Goal: Information Seeking & Learning: Find contact information

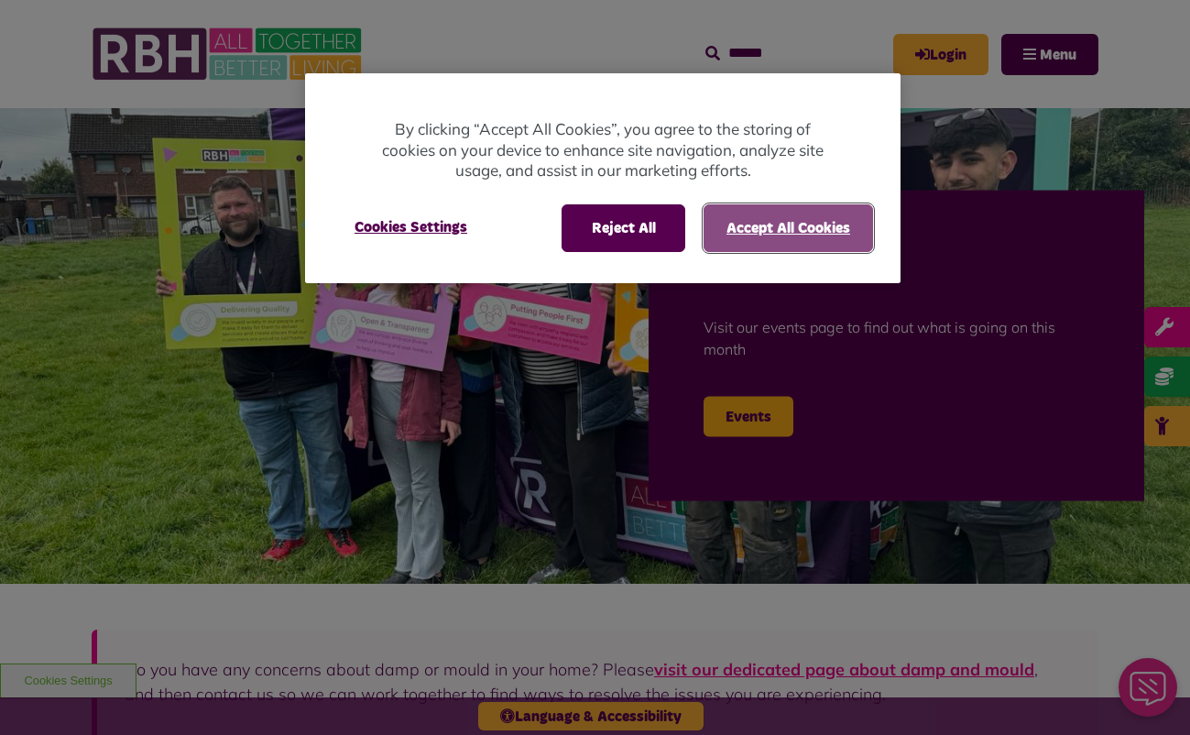
click at [849, 213] on button "Accept All Cookies" at bounding box center [788, 228] width 169 height 48
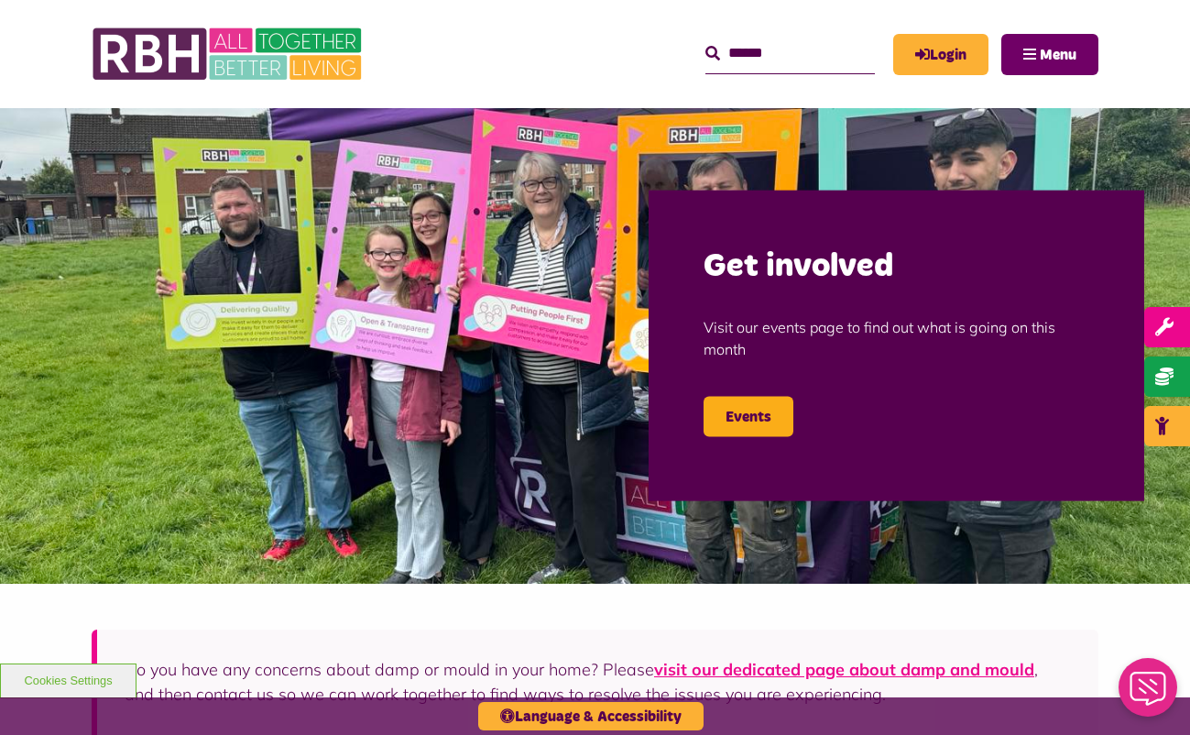
click at [1037, 49] on button "Menu" at bounding box center [1049, 54] width 97 height 41
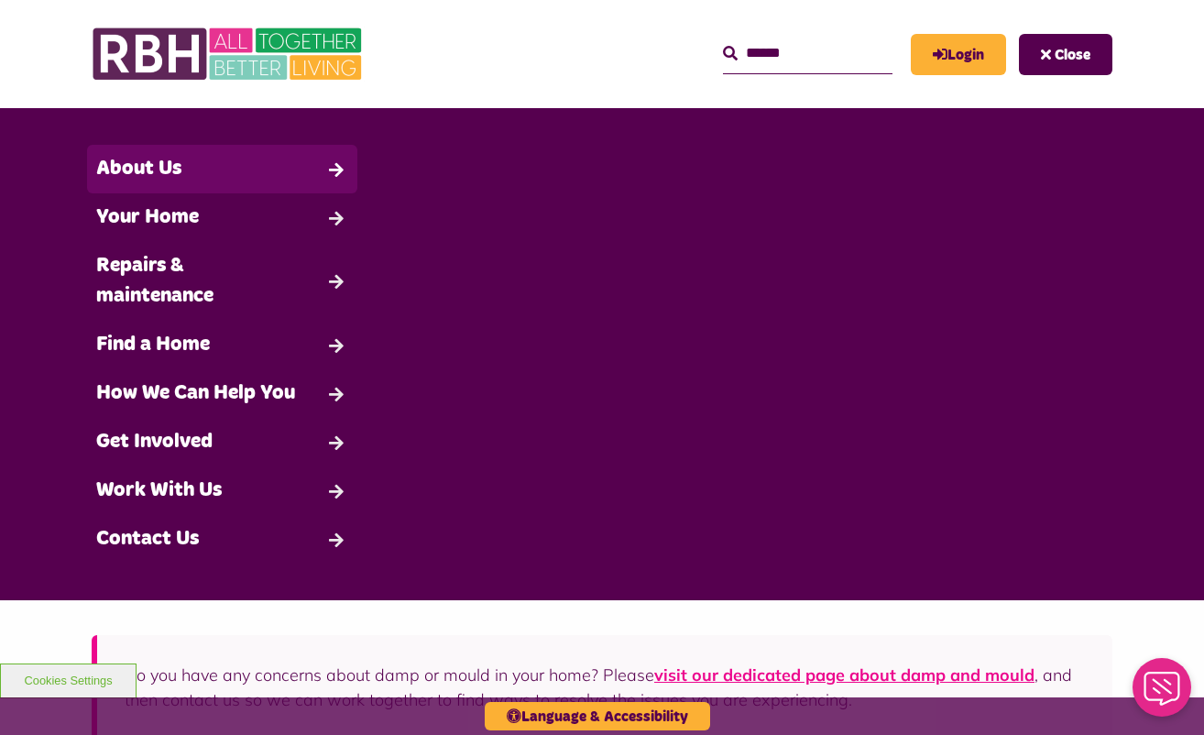
click at [154, 169] on link "About Us" at bounding box center [222, 169] width 270 height 49
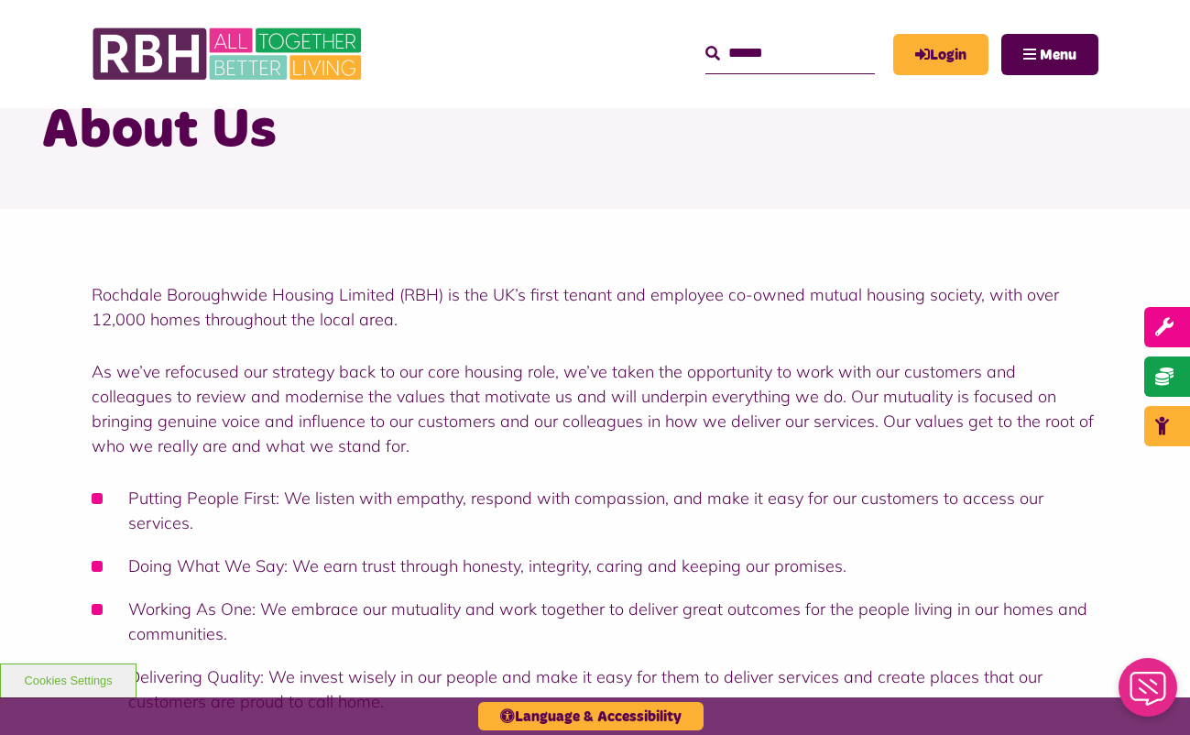
scroll to position [550, 0]
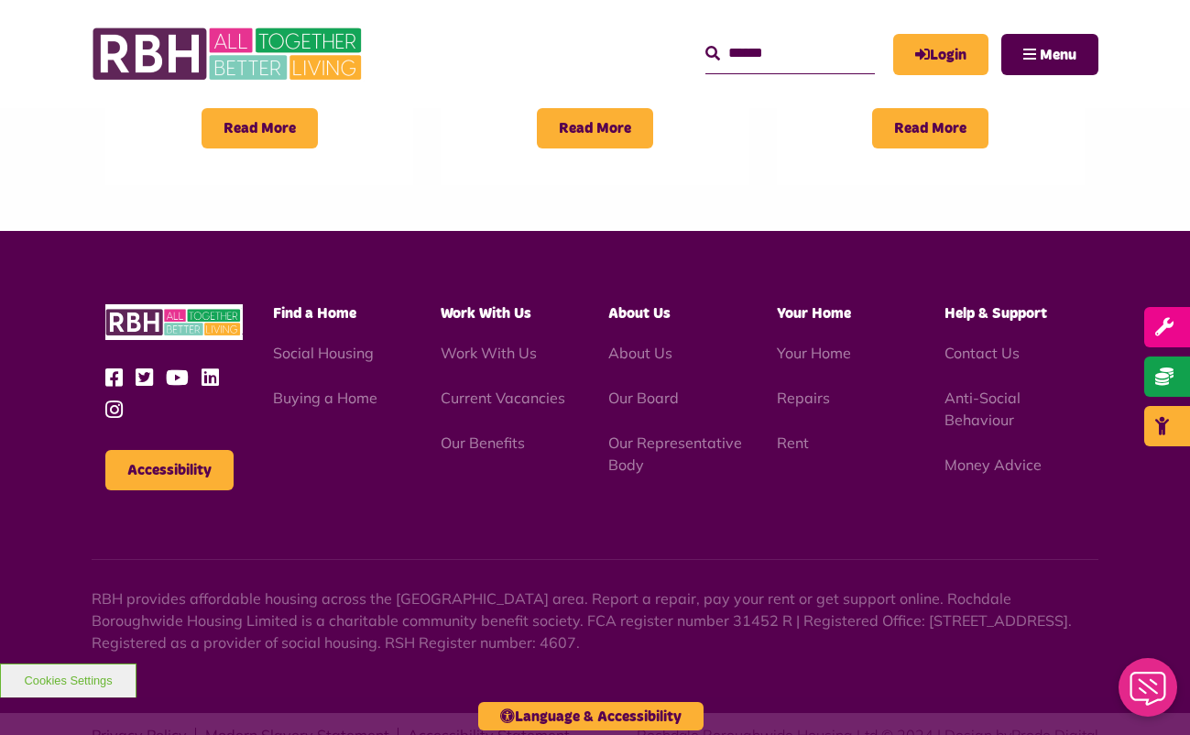
scroll to position [1778, 0]
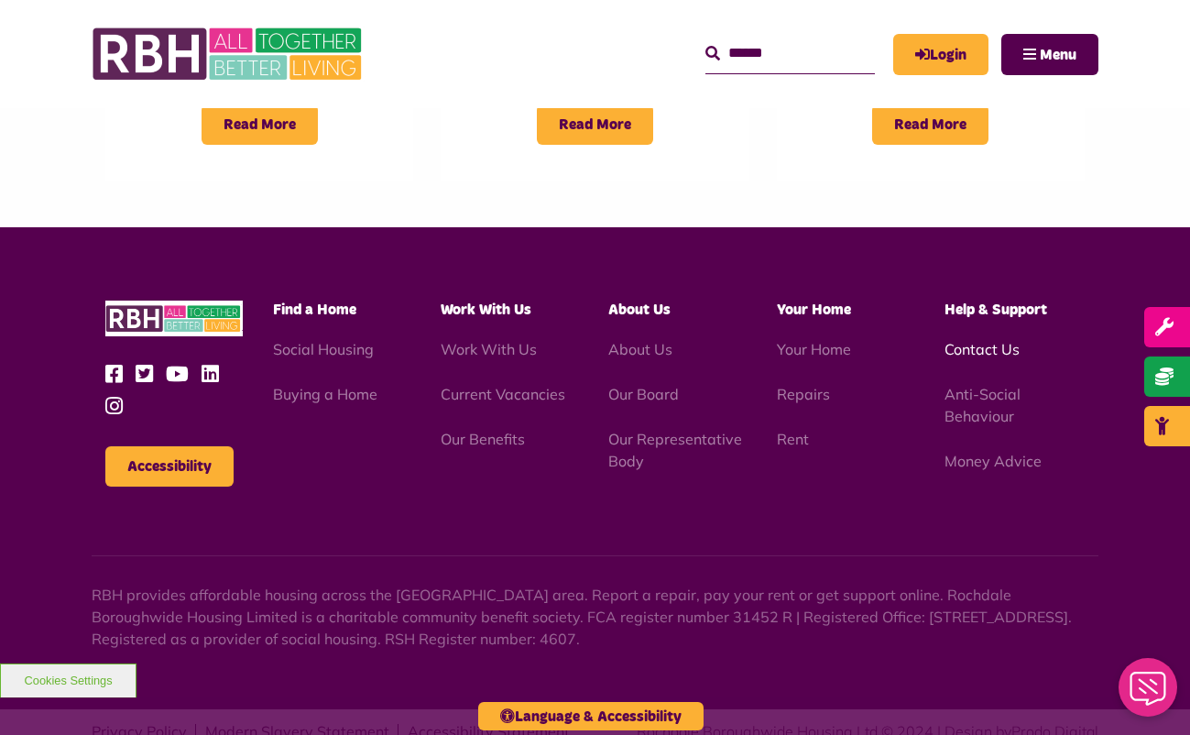
click at [990, 340] on link "Contact Us" at bounding box center [982, 349] width 75 height 18
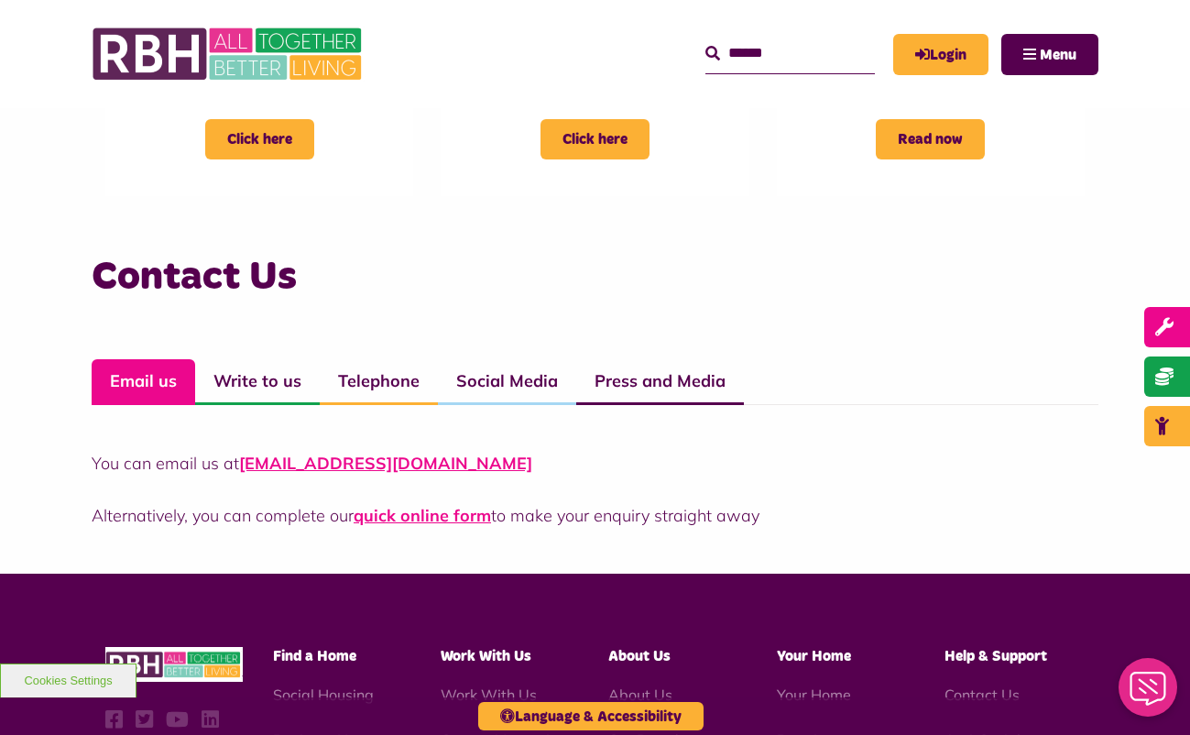
scroll to position [1099, 0]
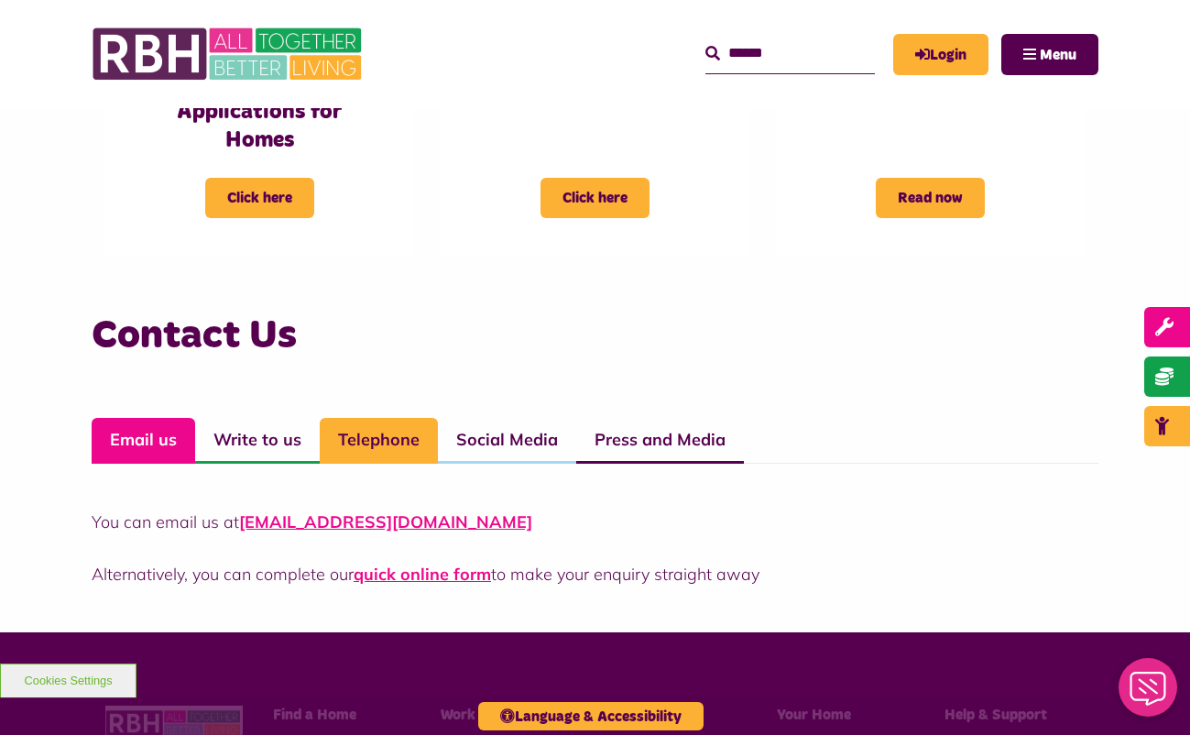
click at [383, 432] on link "Telephone" at bounding box center [379, 441] width 118 height 46
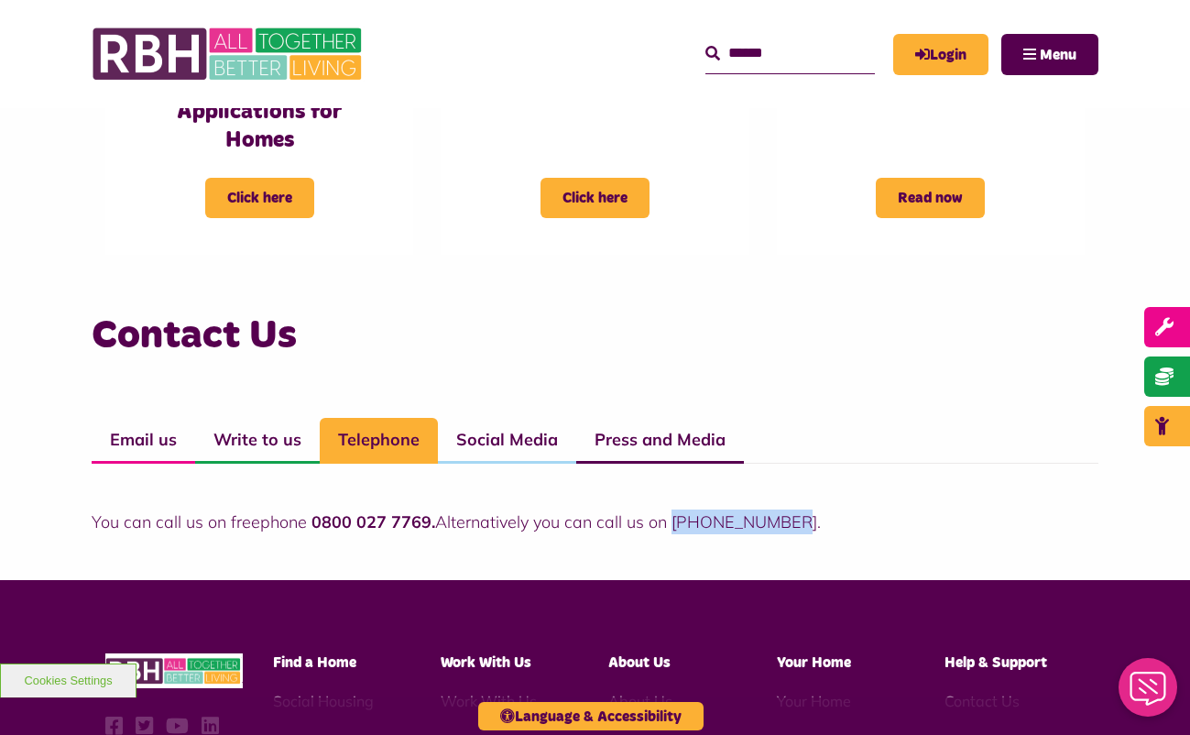
drag, startPoint x: 872, startPoint y: 513, endPoint x: 672, endPoint y: 518, distance: 199.8
click at [672, 518] on p "You can call us on freephone 0800 027 7769. Alternatively you can call us on [P…" at bounding box center [595, 521] width 1007 height 25
drag, startPoint x: 672, startPoint y: 518, endPoint x: 686, endPoint y: 515, distance: 14.0
copy p "01706 274100."
